Goal: Navigation & Orientation: Find specific page/section

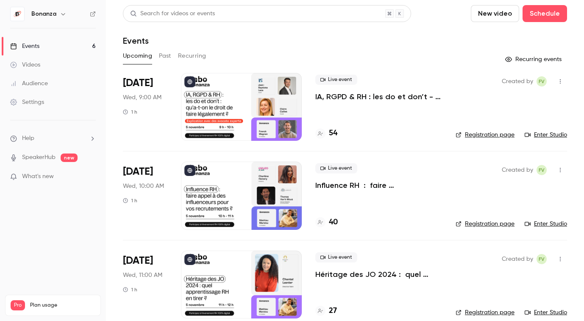
click at [55, 82] on link "Audience" at bounding box center [53, 83] width 106 height 19
